Goal: Communication & Community: Answer question/provide support

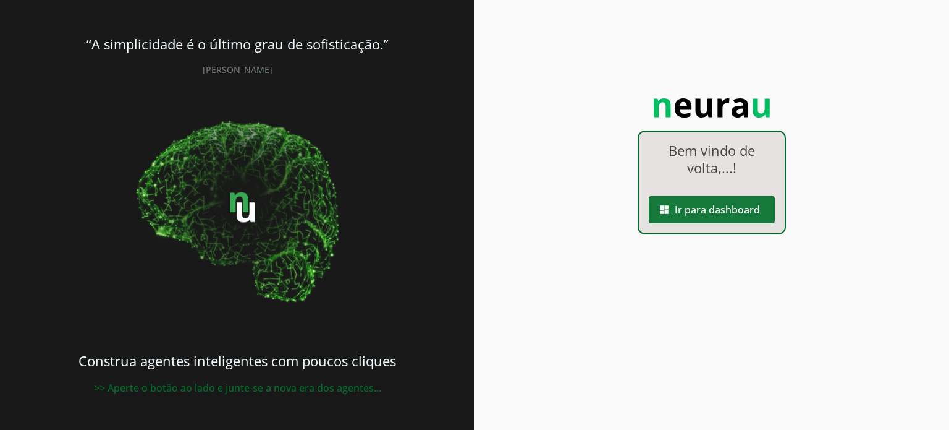
click at [700, 205] on span at bounding box center [712, 210] width 126 height 30
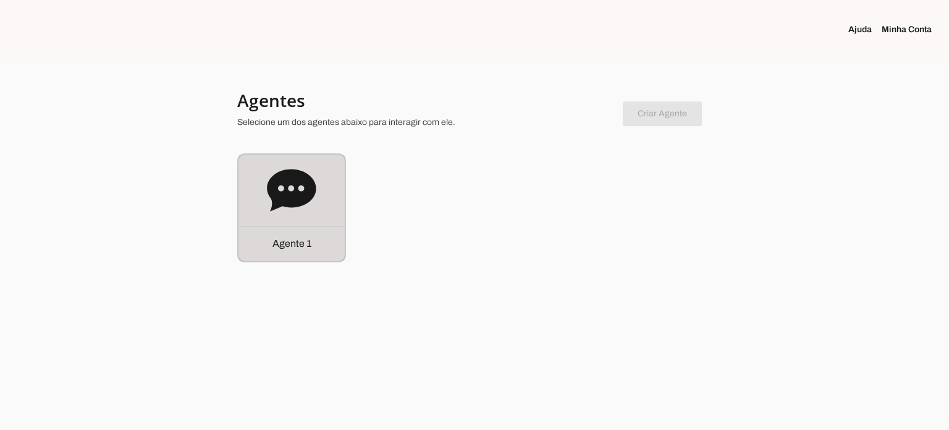
click at [297, 185] on icon at bounding box center [291, 190] width 49 height 42
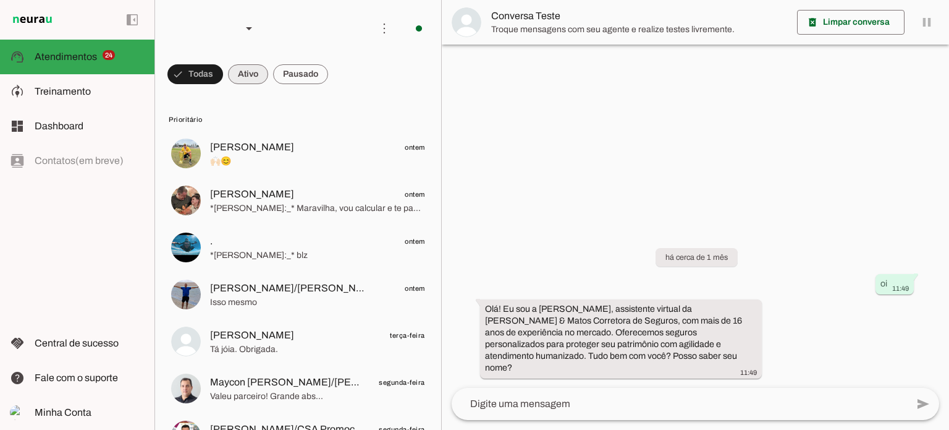
click at [251, 75] on span at bounding box center [248, 74] width 40 height 30
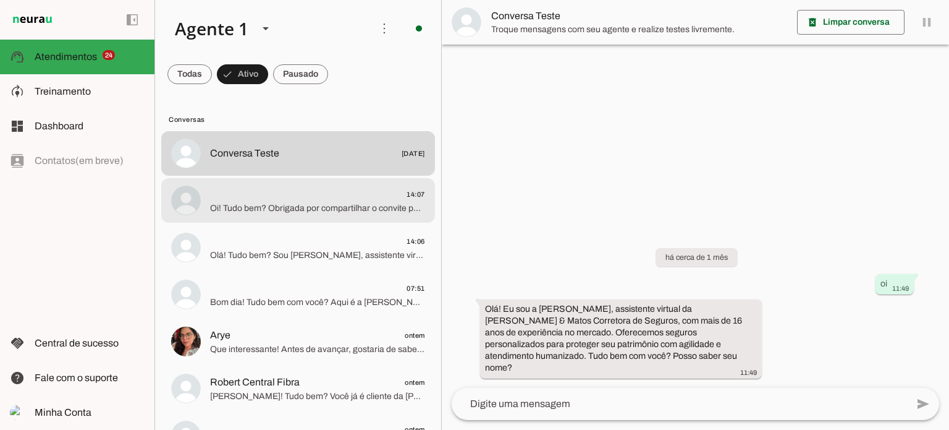
click at [302, 205] on span "Oi! Tudo bem? Obrigada por compartilhar o convite para o treinamento de Cross S…" at bounding box center [317, 208] width 215 height 12
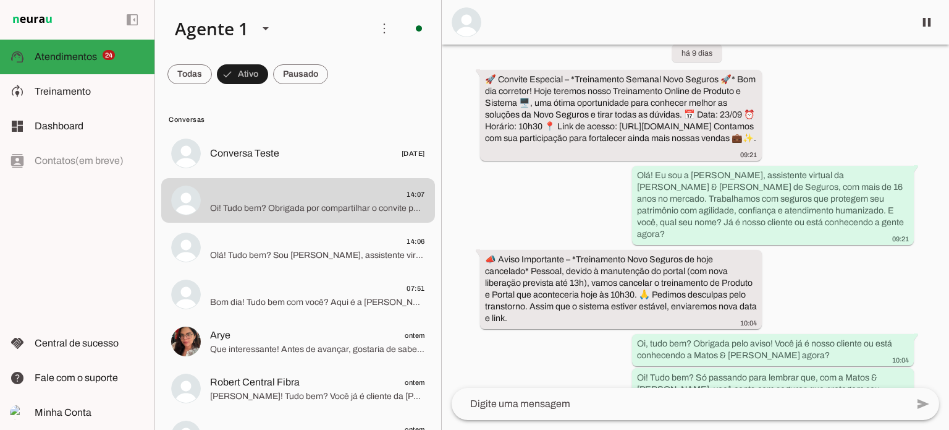
scroll to position [3091, 0]
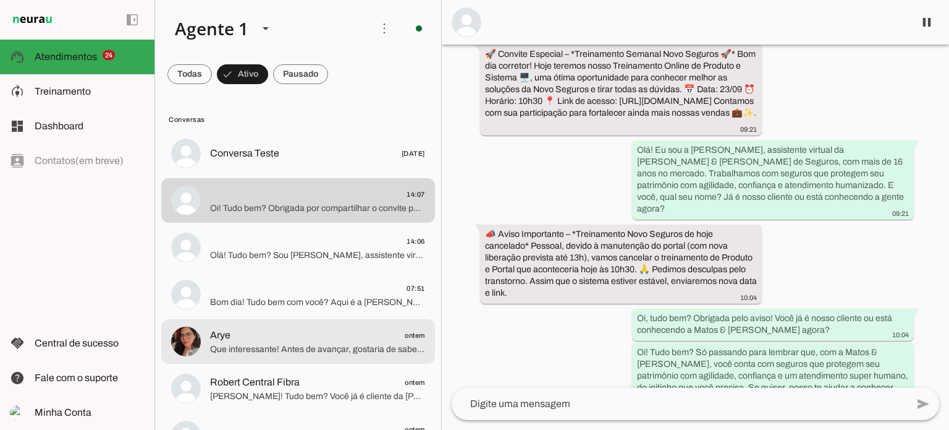
click at [287, 341] on span "Arye ontem" at bounding box center [317, 335] width 215 height 15
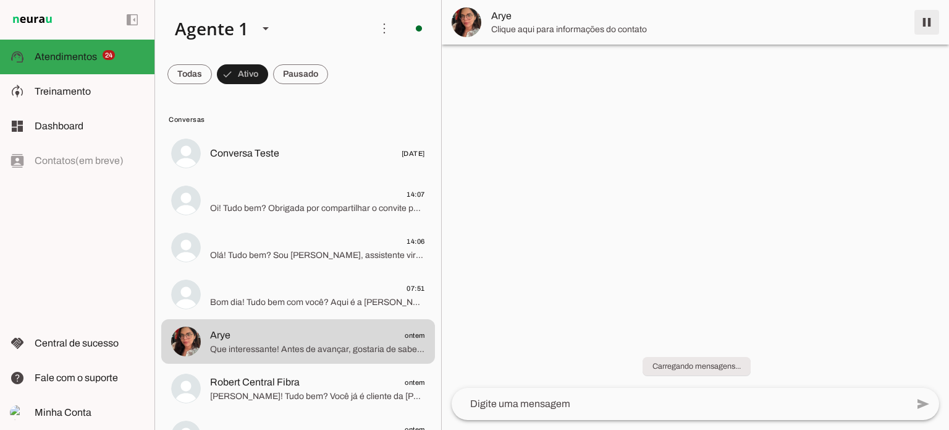
click at [920, 25] on span at bounding box center [927, 22] width 30 height 30
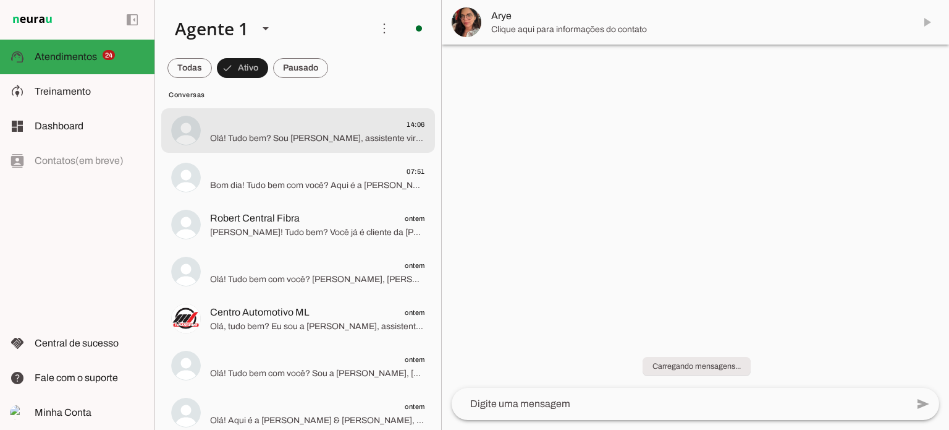
scroll to position [124, 0]
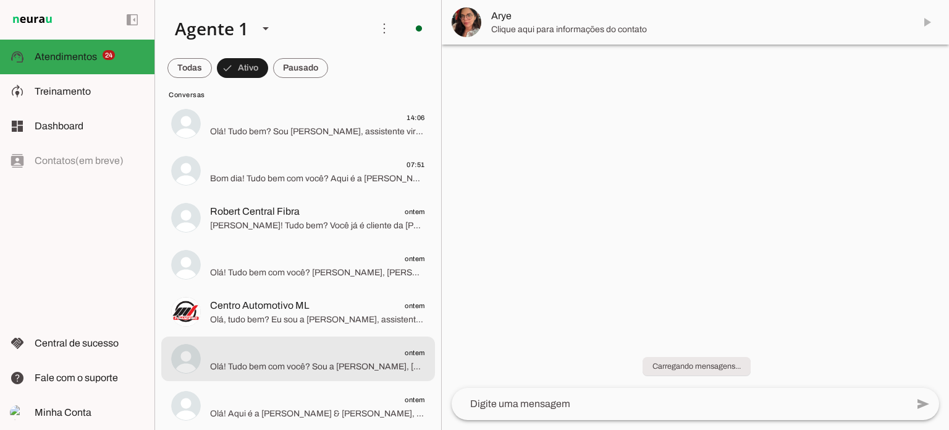
click at [248, 353] on span "ontem" at bounding box center [317, 352] width 215 height 15
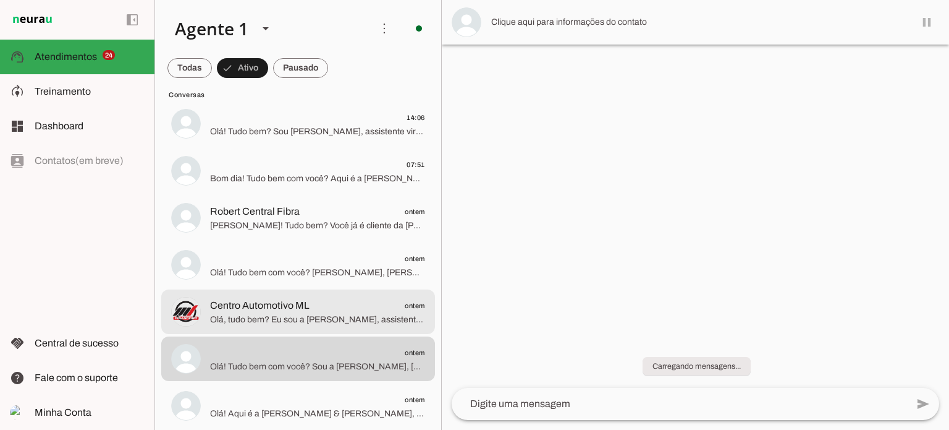
click at [264, 309] on span "Centro Automotivo ML" at bounding box center [260, 305] width 100 height 15
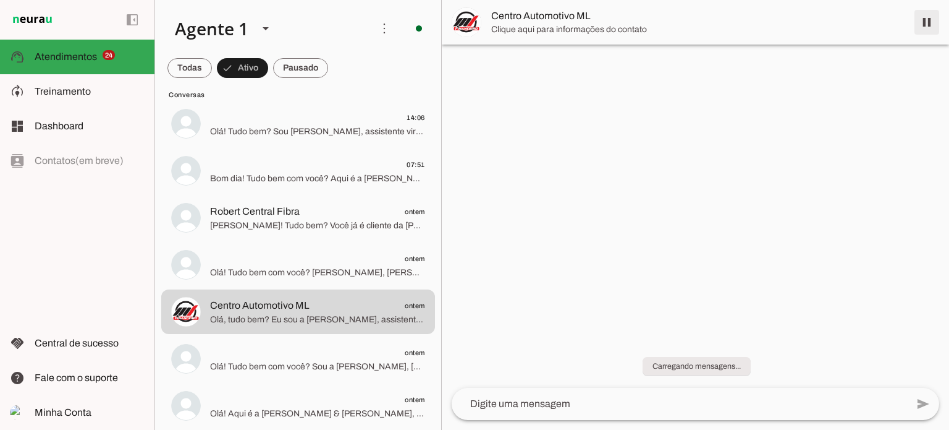
click at [922, 24] on span at bounding box center [927, 22] width 30 height 30
